Goal: Task Accomplishment & Management: Complete application form

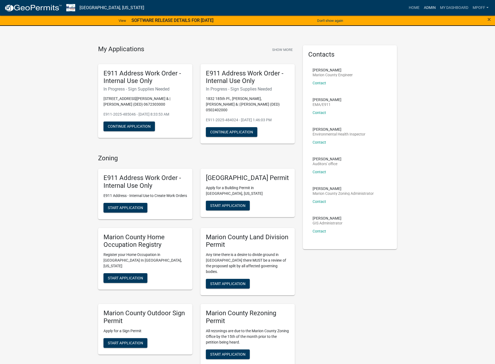
click at [432, 7] on link "Admin" at bounding box center [430, 8] width 16 height 10
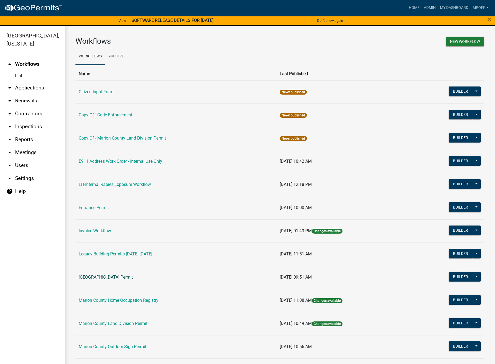
click at [114, 276] on link "[GEOGRAPHIC_DATA] Permit" at bounding box center [106, 277] width 54 height 5
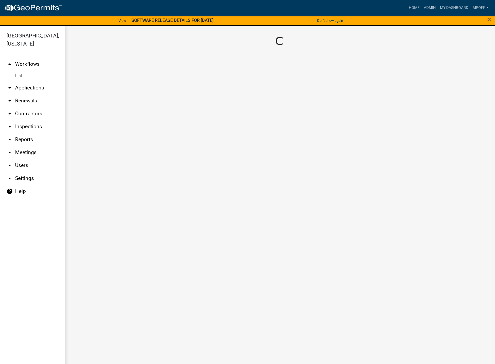
drag, startPoint x: 114, startPoint y: 276, endPoint x: 27, endPoint y: 257, distance: 89.0
click at [27, 257] on ul "arrow_drop_up Workflows List arrow_drop_down Applications Search by Parcel Sear…" at bounding box center [32, 211] width 65 height 317
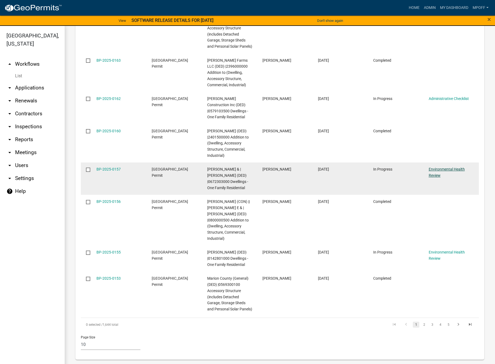
scroll to position [812, 0]
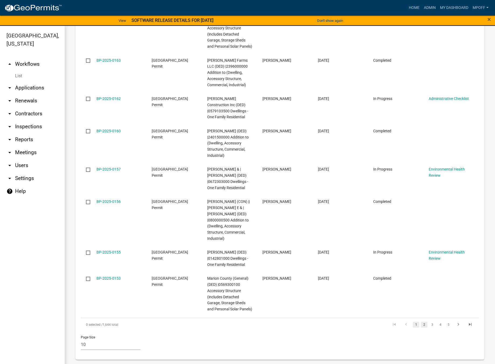
click at [421, 324] on link "2" at bounding box center [424, 325] width 6 height 6
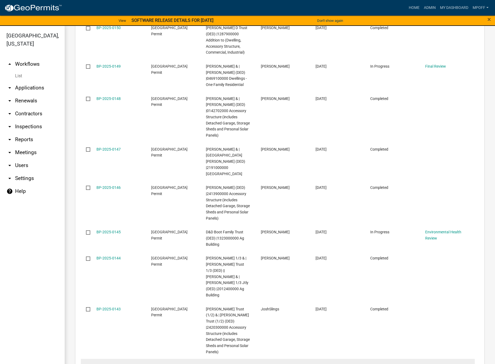
scroll to position [650, 0]
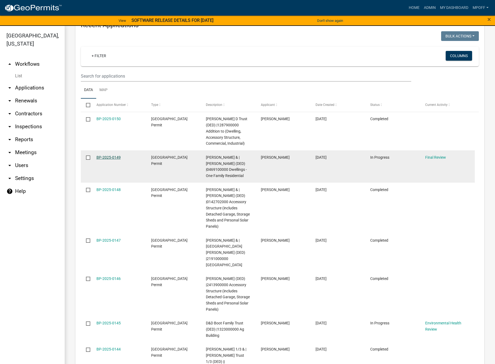
click at [106, 160] on link "BP-2025-0149" at bounding box center [108, 157] width 24 height 4
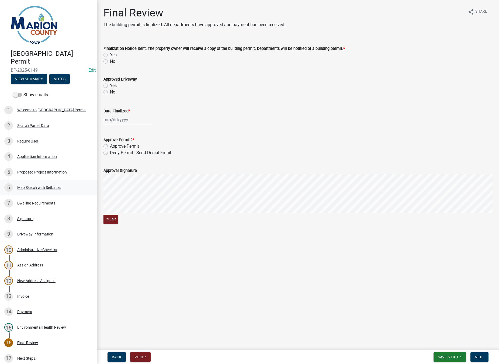
click at [26, 186] on div "Map Sketch with Setbacks" at bounding box center [39, 188] width 44 height 4
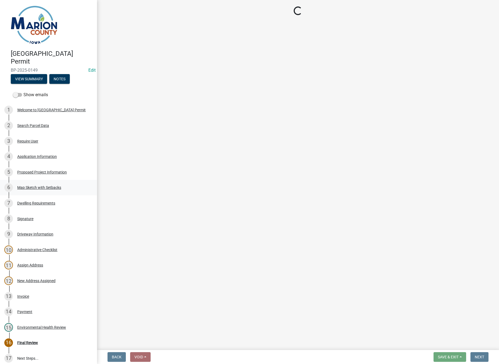
click at [28, 186] on div "Map Sketch with Setbacks" at bounding box center [39, 188] width 44 height 4
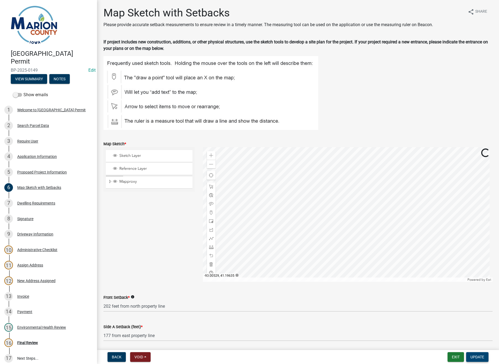
click at [481, 361] on button "Update" at bounding box center [477, 357] width 22 height 10
click at [482, 359] on span "Update" at bounding box center [478, 357] width 14 height 4
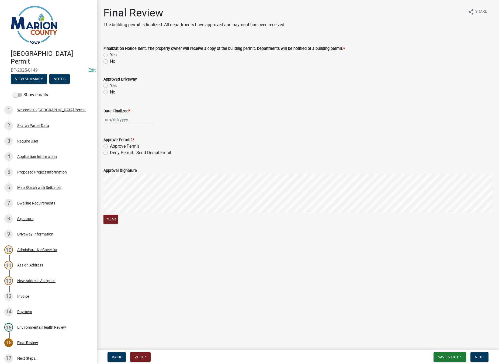
click at [110, 55] on label "Yes" at bounding box center [113, 55] width 7 height 6
click at [110, 55] on input "Yes" at bounding box center [112, 54] width 4 height 4
radio input "true"
select select "10"
select select "2025"
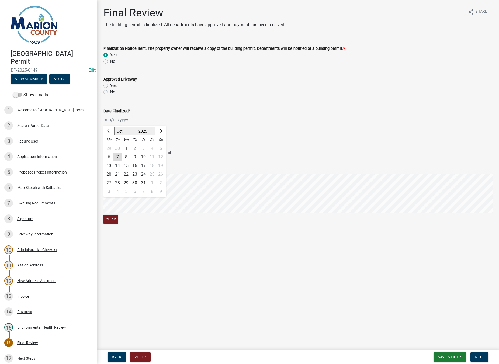
click at [113, 122] on div "[PERSON_NAME] Feb Mar Apr [PERSON_NAME][DATE] Oct Nov [DATE] 1526 1527 1528 152…" at bounding box center [128, 119] width 49 height 11
click at [116, 156] on div "7" at bounding box center [117, 157] width 9 height 9
type input "[DATE]"
click at [110, 147] on label "Approve Permit" at bounding box center [124, 146] width 29 height 6
click at [110, 147] on input "Approve Permit" at bounding box center [112, 145] width 4 height 4
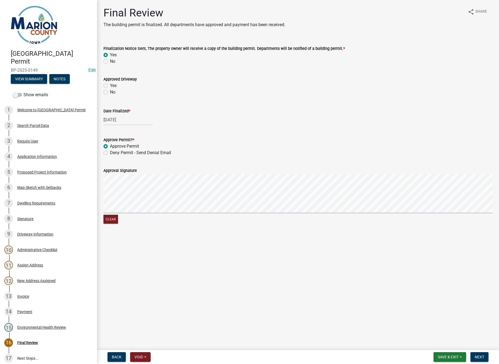
radio input "true"
click at [481, 356] on span "Next" at bounding box center [479, 357] width 9 height 4
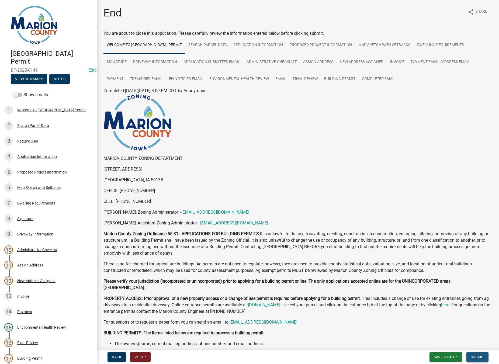
click at [480, 357] on span "Submit" at bounding box center [477, 357] width 13 height 4
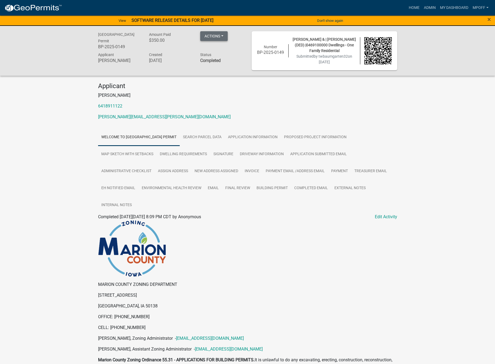
click at [215, 38] on button "Actions" at bounding box center [213, 36] width 27 height 10
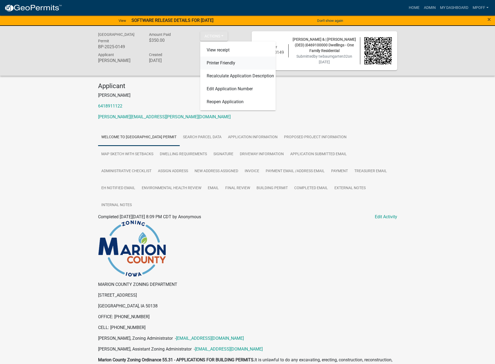
click at [212, 59] on link "Printer Friendly" at bounding box center [237, 63] width 75 height 13
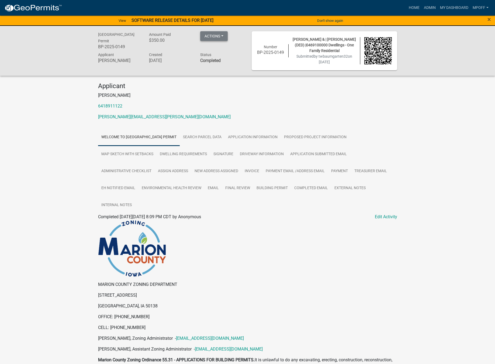
click at [218, 35] on button "Actions" at bounding box center [213, 36] width 27 height 10
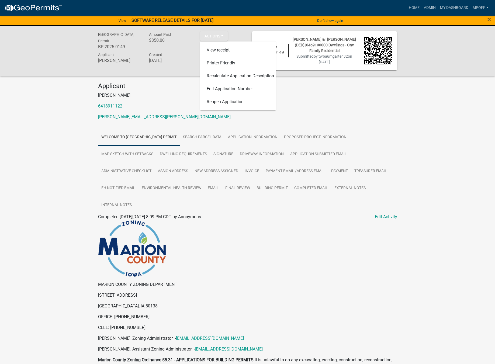
click at [356, 104] on p "6418911122" at bounding box center [247, 106] width 299 height 6
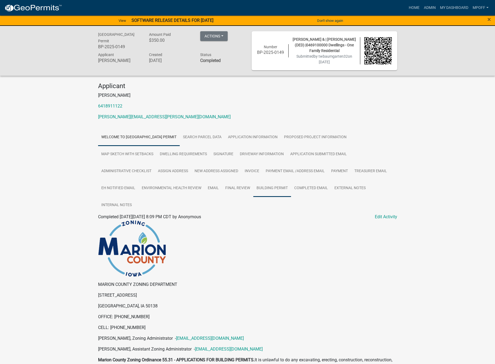
click at [267, 188] on link "Building Permit" at bounding box center [272, 188] width 38 height 17
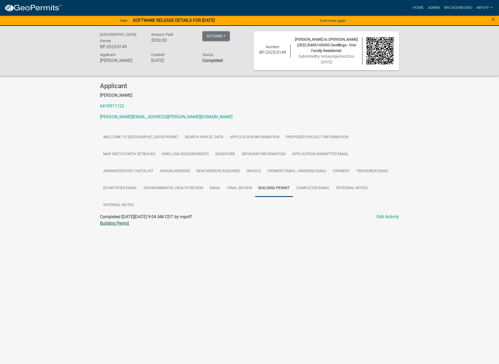
click at [115, 225] on link "Building Permit" at bounding box center [114, 223] width 29 height 5
click at [117, 223] on link "Building Permit" at bounding box center [114, 223] width 29 height 5
click at [131, 153] on link "Map Sketch with Setbacks" at bounding box center [129, 154] width 58 height 17
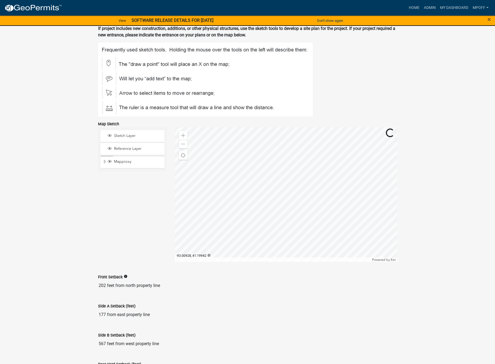
scroll to position [264, 0]
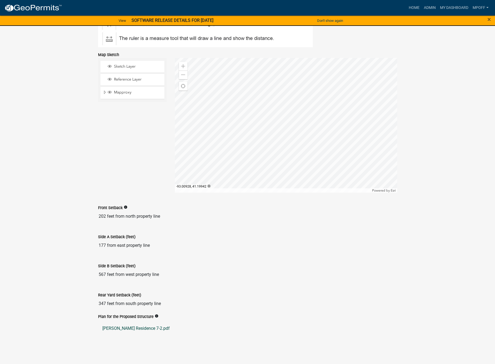
click at [129, 329] on link "[PERSON_NAME] Residence 7-2.pdf" at bounding box center [247, 328] width 299 height 13
